Goal: Communication & Community: Answer question/provide support

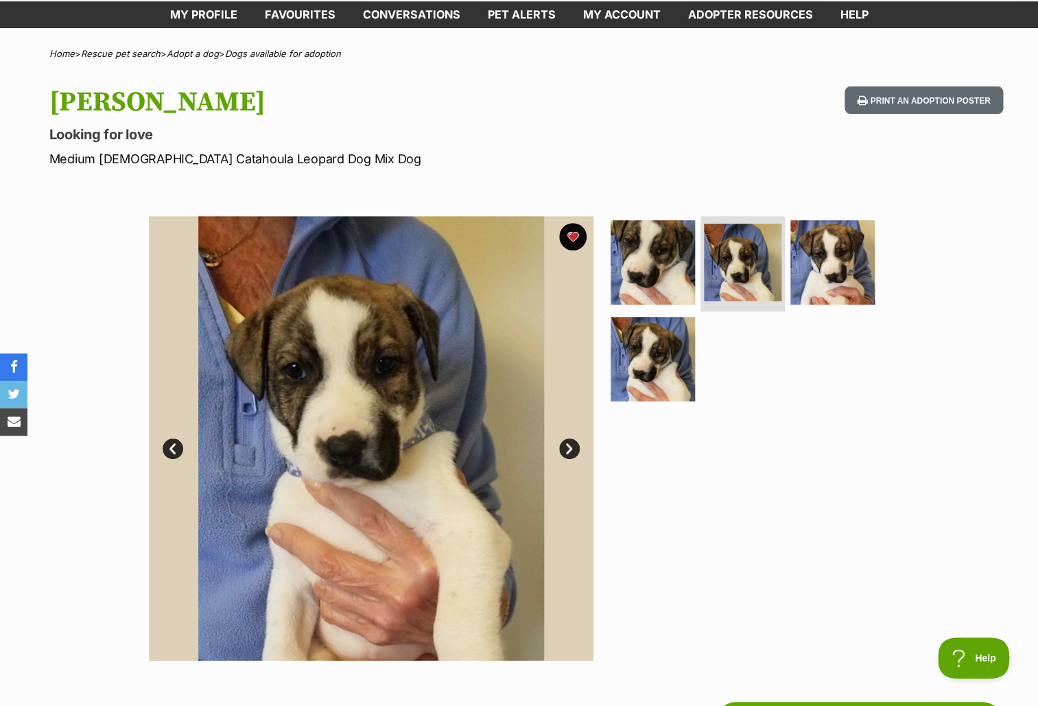
scroll to position [27, 0]
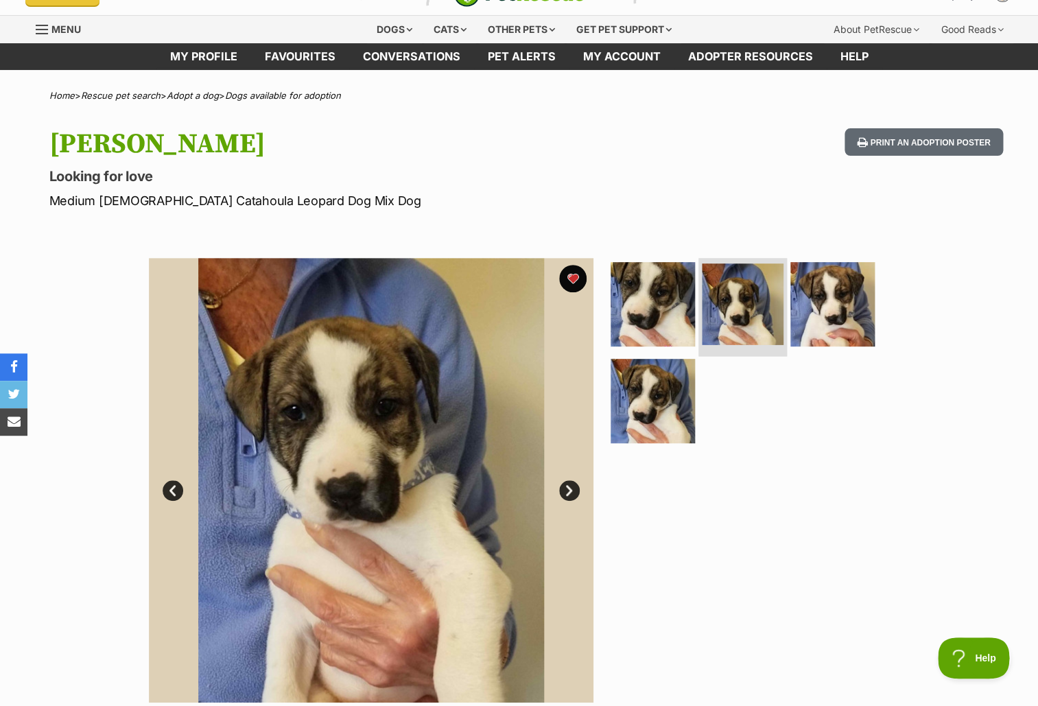
click at [730, 295] on img at bounding box center [743, 304] width 82 height 82
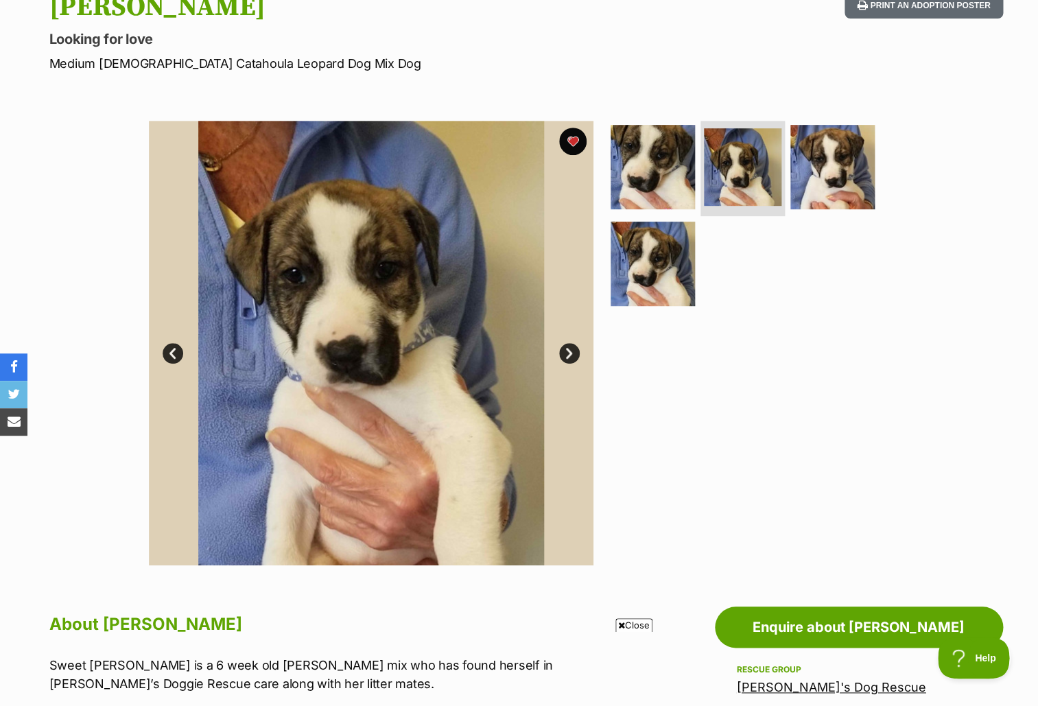
scroll to position [0, 0]
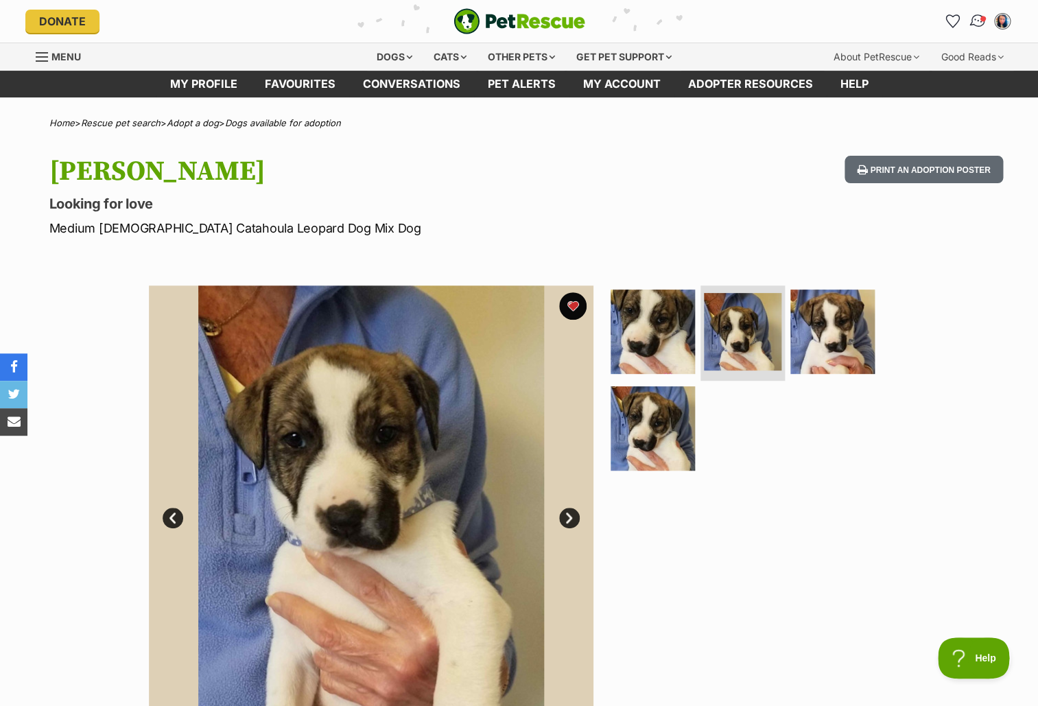
click at [978, 25] on img "Conversations" at bounding box center [977, 21] width 19 height 18
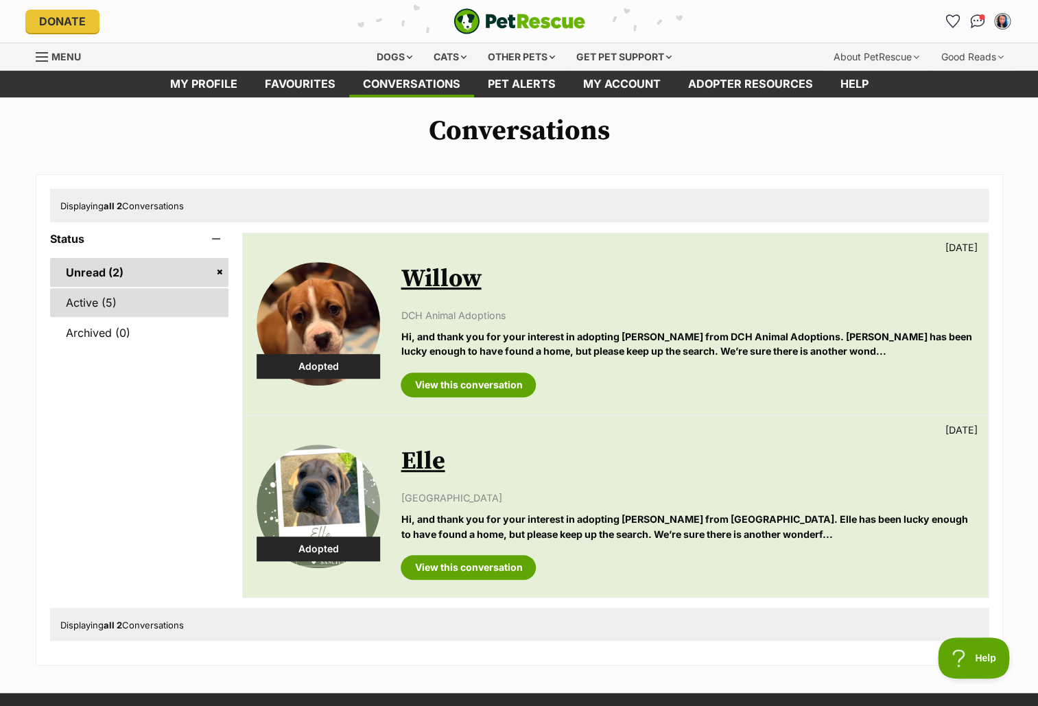
click at [113, 305] on link "Active (5)" at bounding box center [139, 302] width 179 height 29
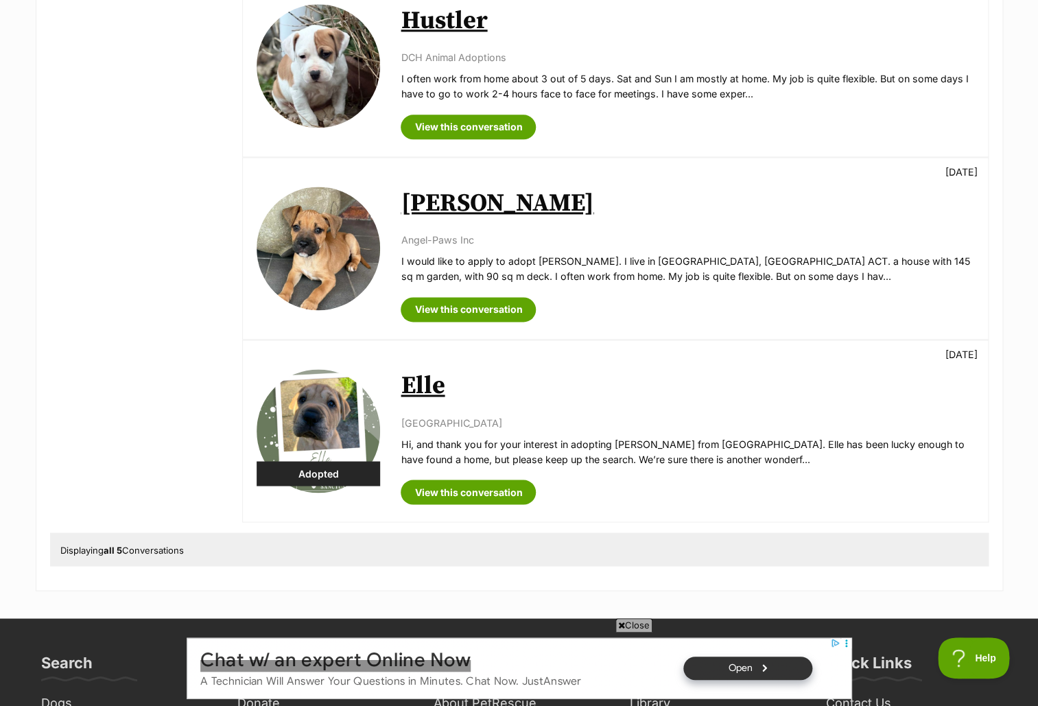
click at [431, 205] on link "Greta" at bounding box center [496, 203] width 193 height 31
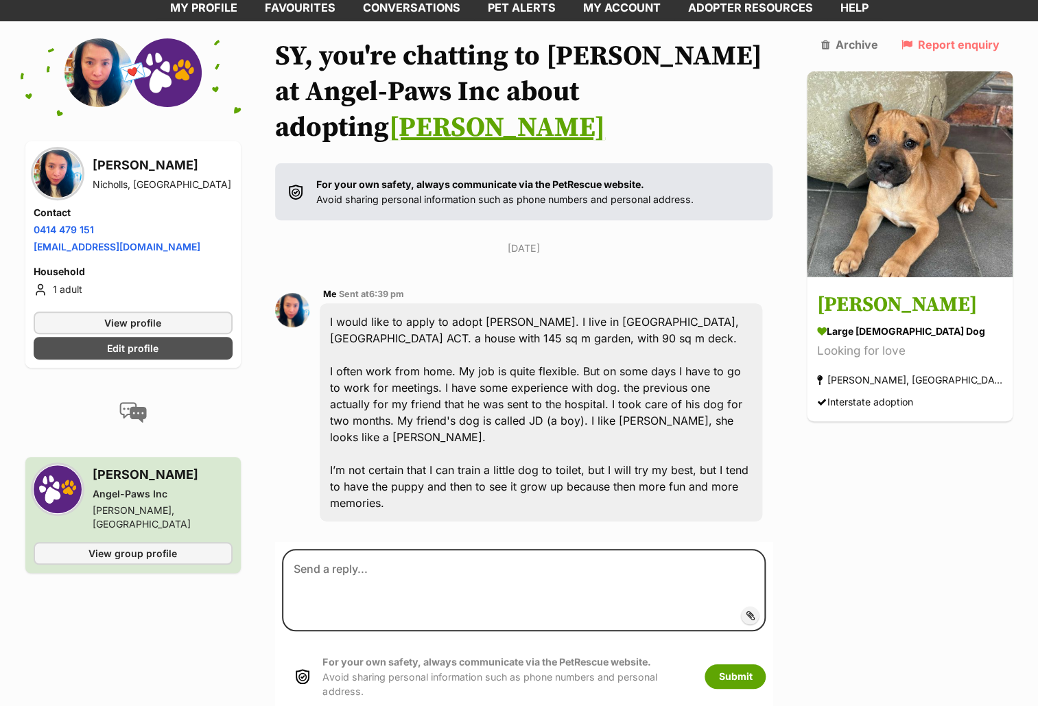
scroll to position [77, 0]
